Goal: Navigation & Orientation: Find specific page/section

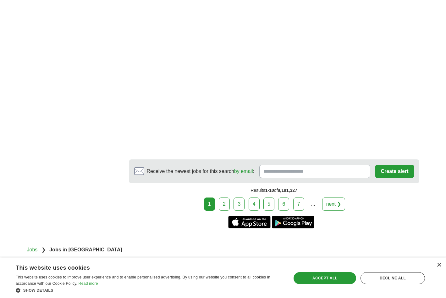
scroll to position [1101, 0]
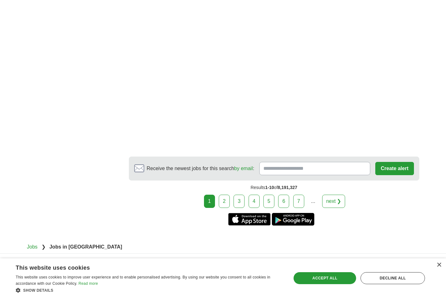
click at [227, 195] on link "2" at bounding box center [224, 200] width 11 height 13
click at [226, 194] on link "2" at bounding box center [224, 200] width 11 height 13
click at [223, 194] on link "2" at bounding box center [224, 200] width 11 height 13
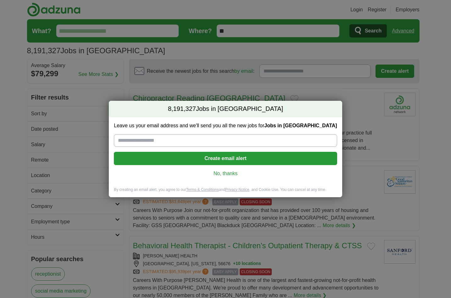
click at [226, 175] on link "No, thanks" at bounding box center [225, 173] width 213 height 7
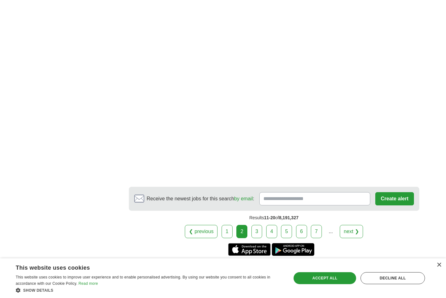
scroll to position [1069, 0]
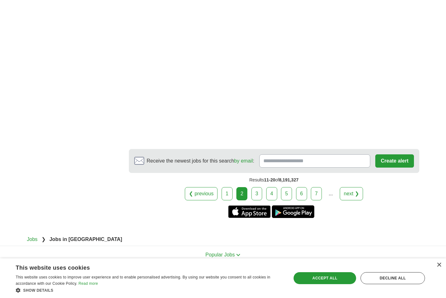
click at [257, 188] on link "3" at bounding box center [257, 193] width 11 height 13
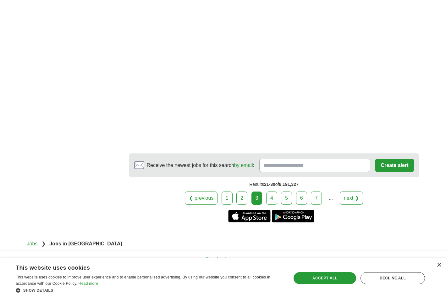
scroll to position [1101, 0]
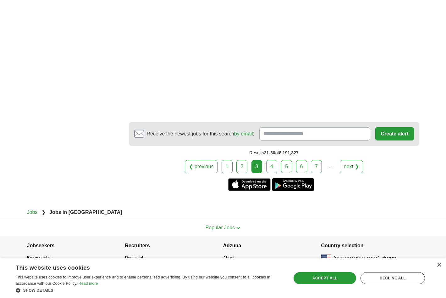
click at [272, 166] on link "4" at bounding box center [271, 166] width 11 height 13
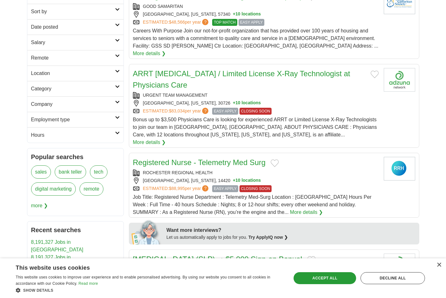
scroll to position [94, 0]
